Goal: Information Seeking & Learning: Learn about a topic

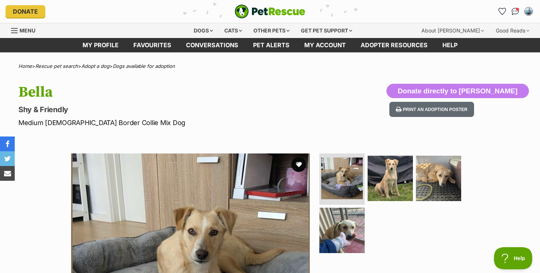
click at [26, 233] on div "Available 1 of 4 images 1 of 4 images 1 of 4 images 1 of 4 images Next Prev 1 2…" at bounding box center [270, 267] width 540 height 250
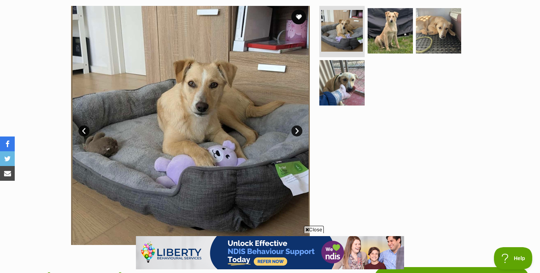
click at [320, 230] on span "Close" at bounding box center [314, 229] width 20 height 7
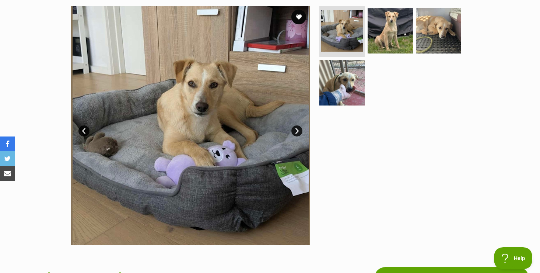
click at [296, 131] on link "Next" at bounding box center [297, 130] width 11 height 11
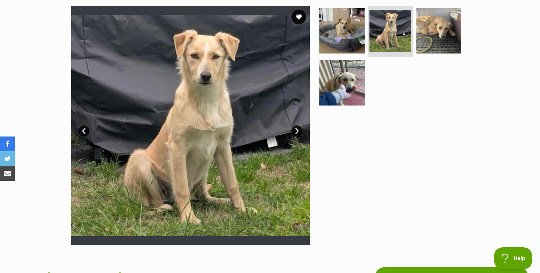
click at [296, 132] on link "Next" at bounding box center [297, 130] width 11 height 11
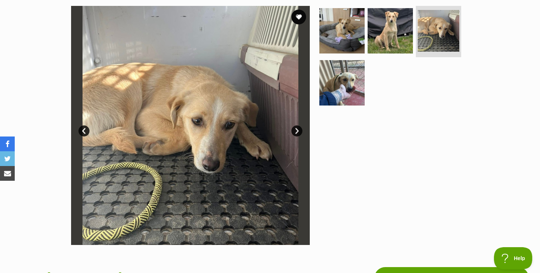
click at [296, 131] on link "Next" at bounding box center [297, 130] width 11 height 11
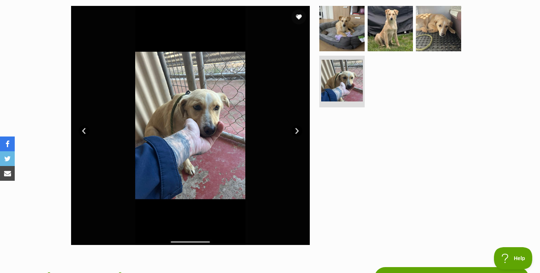
click at [84, 130] on link "Prev" at bounding box center [84, 130] width 11 height 11
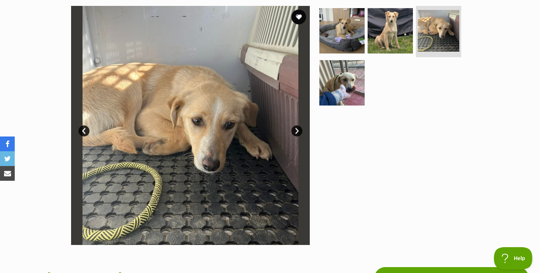
click at [84, 130] on link "Prev" at bounding box center [84, 130] width 11 height 11
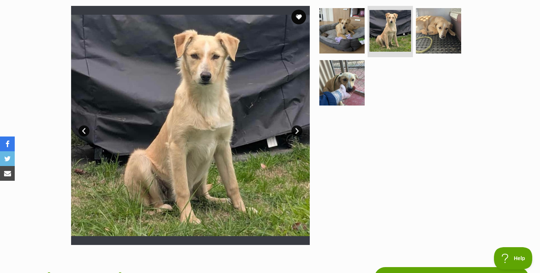
click at [81, 132] on link "Prev" at bounding box center [84, 130] width 11 height 11
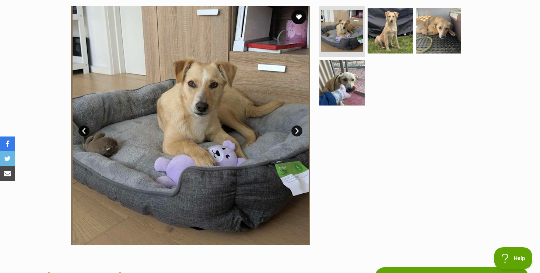
click at [40, 128] on div "Available 1 of 4 images 1 of 4 images 1 of 4 images 1 of 4 images Next Prev 1 2…" at bounding box center [270, 120] width 540 height 250
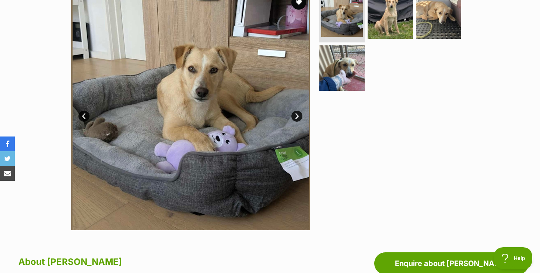
scroll to position [147, 0]
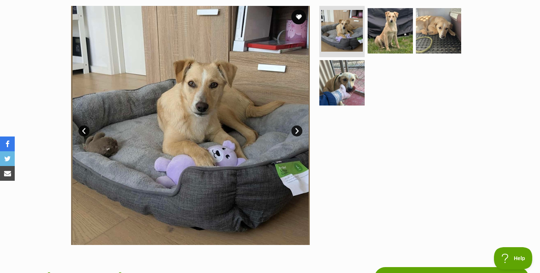
click at [298, 131] on link "Next" at bounding box center [297, 130] width 11 height 11
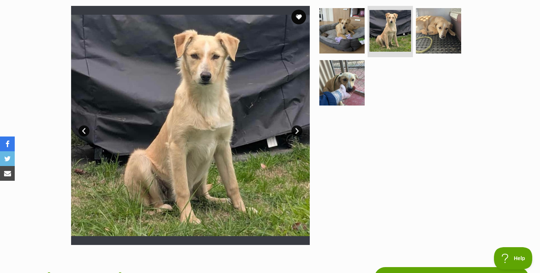
click at [298, 131] on link "Next" at bounding box center [297, 130] width 11 height 11
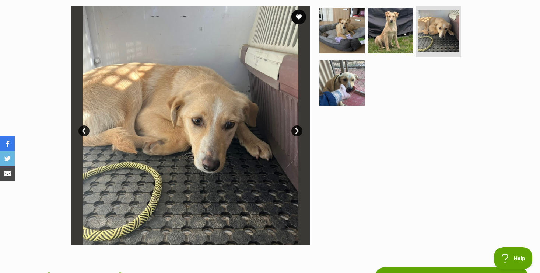
click at [298, 131] on link "Next" at bounding box center [297, 130] width 11 height 11
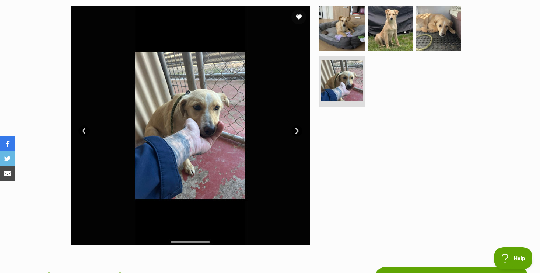
click at [84, 131] on link "Prev" at bounding box center [84, 130] width 11 height 11
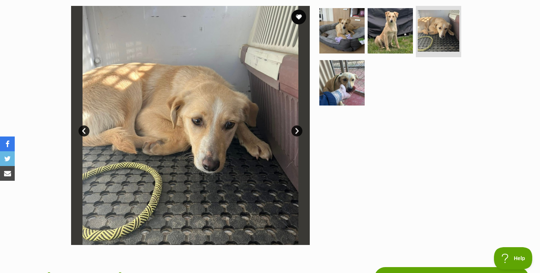
click at [84, 131] on link "Prev" at bounding box center [84, 130] width 11 height 11
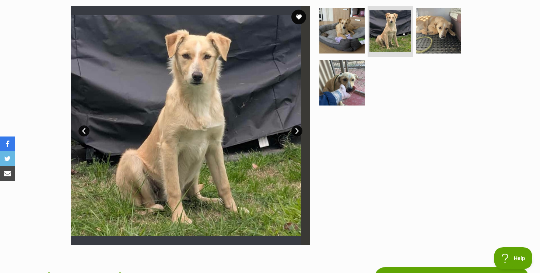
click at [84, 131] on link "Prev" at bounding box center [84, 130] width 11 height 11
